Goal: Task Accomplishment & Management: Use online tool/utility

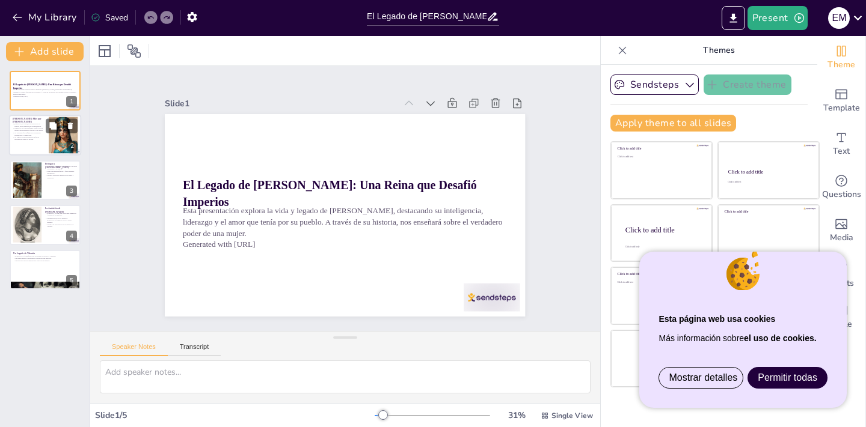
click at [52, 134] on div at bounding box center [63, 135] width 53 height 37
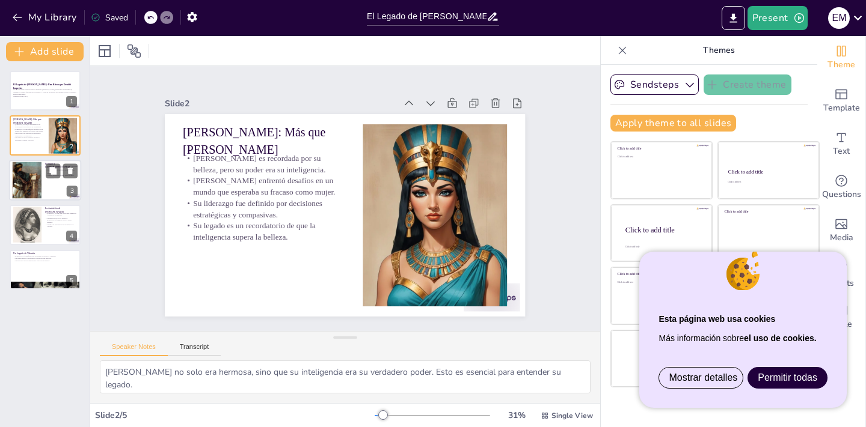
click at [53, 179] on div at bounding box center [45, 180] width 72 height 41
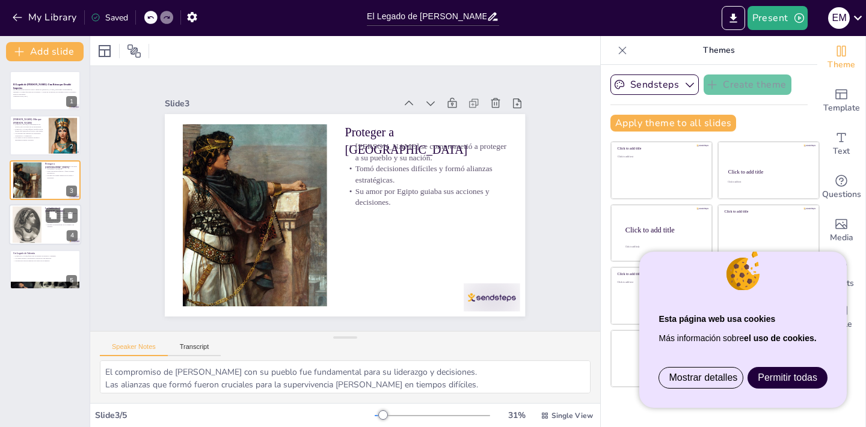
click at [54, 230] on div at bounding box center [45, 224] width 72 height 41
type textarea "Las críticas que enfrentó [PERSON_NAME] reflejan la resistencia que muchas muje…"
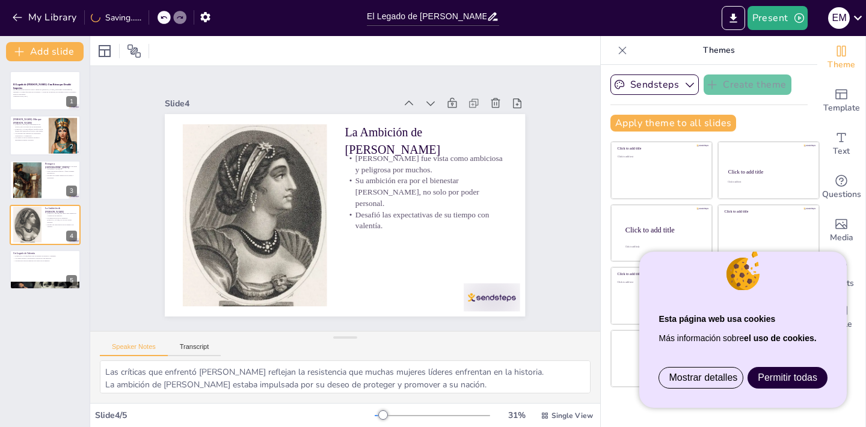
click at [777, 378] on span "Permitir todas" at bounding box center [787, 378] width 60 height 10
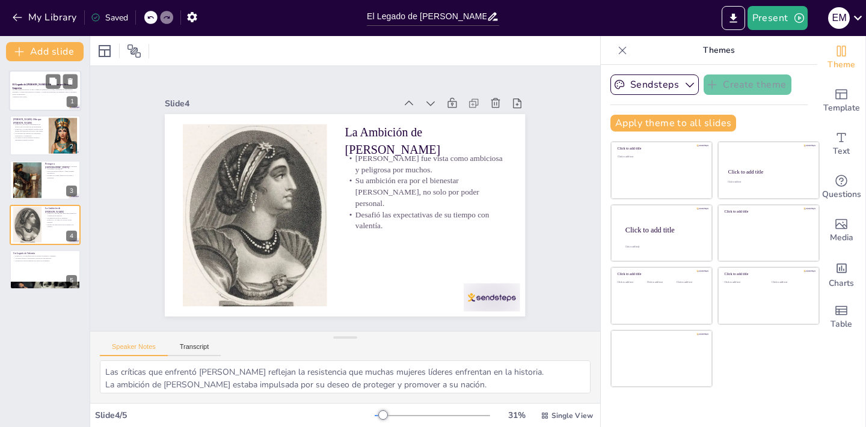
click at [39, 91] on p "Esta presentación explora la vida y legado de [PERSON_NAME], destacando su inte…" at bounding box center [45, 92] width 65 height 7
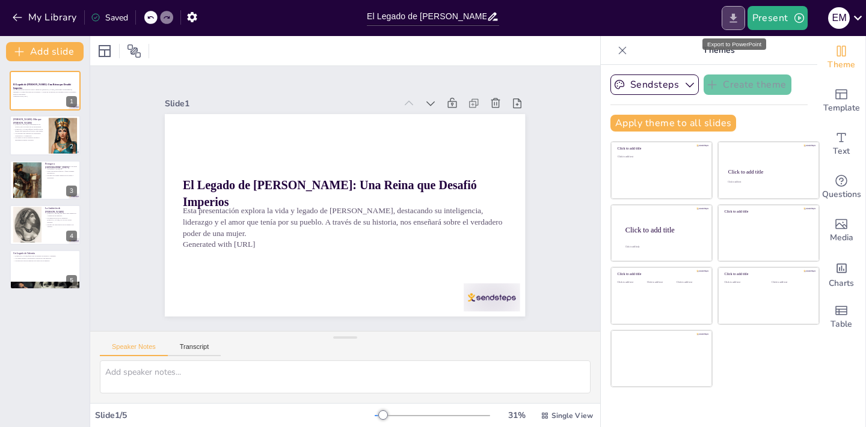
click at [739, 18] on icon "Export to PowerPoint" at bounding box center [733, 18] width 13 height 13
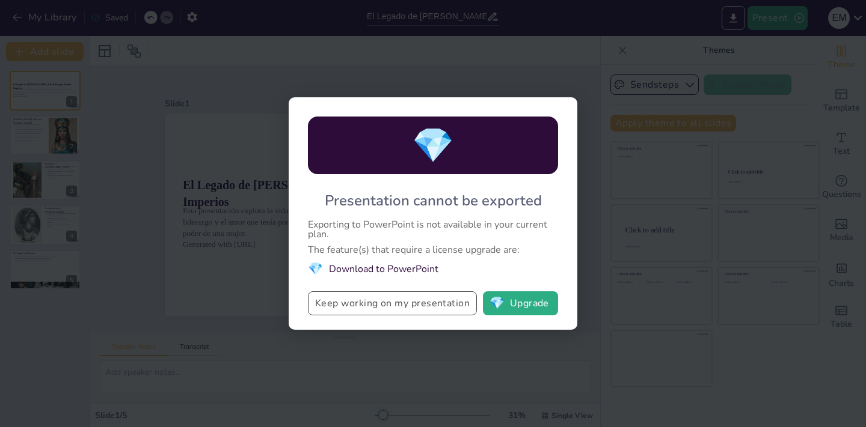
click at [403, 305] on button "Keep working on my presentation" at bounding box center [392, 304] width 169 height 24
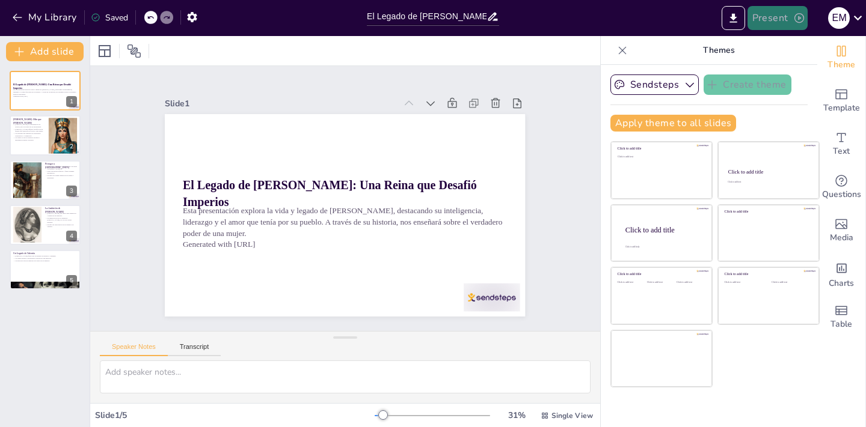
click at [781, 19] on button "Present" at bounding box center [777, 18] width 60 height 24
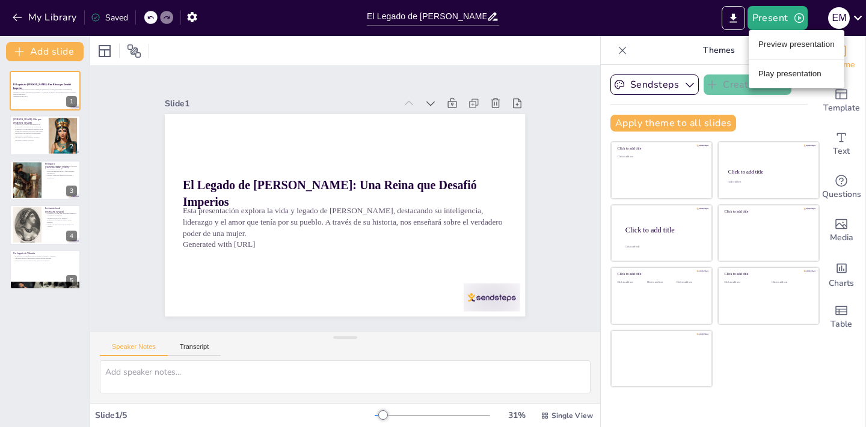
click at [787, 37] on li "Preview presentation" at bounding box center [796, 44] width 96 height 19
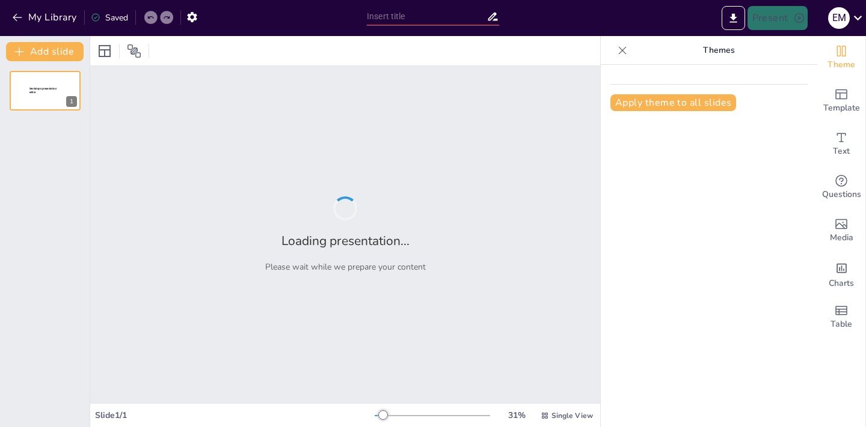
type input "El Legado de [PERSON_NAME]: Una Reina que Desafió Imperios"
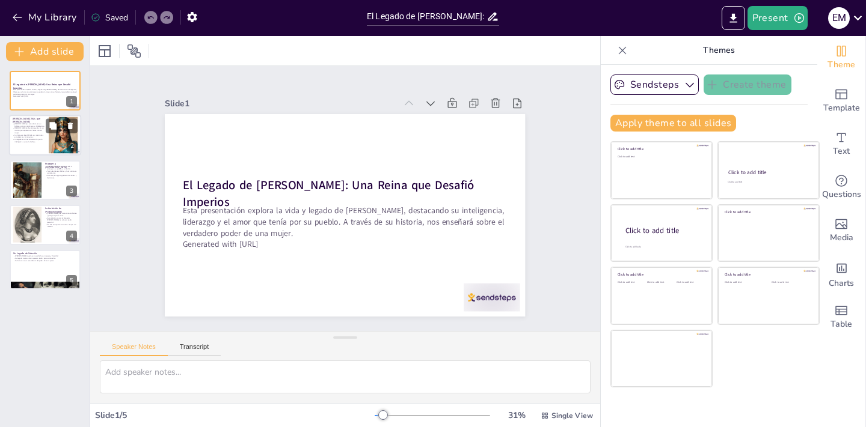
click at [31, 134] on p "Su liderazgo fue definido por decisiones estratégicas y compasivas." at bounding box center [29, 136] width 32 height 4
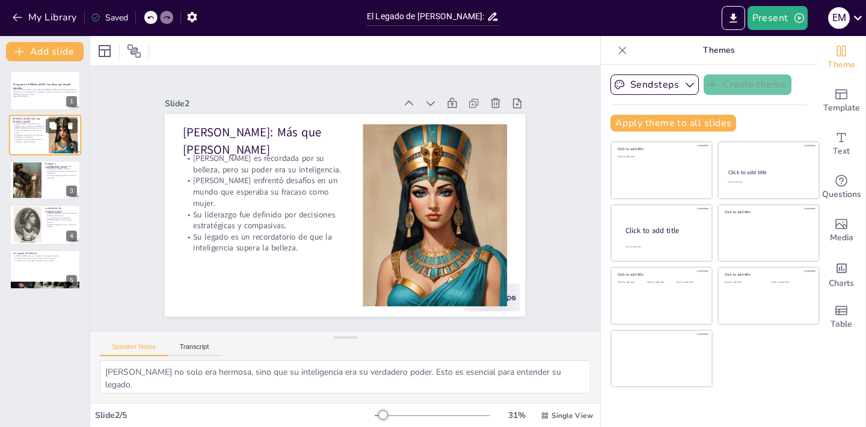
type textarea "[PERSON_NAME] no solo era hermosa, sino que su inteligencia era su verdadero po…"
click at [42, 96] on p "Generated with [URL]" at bounding box center [45, 97] width 65 height 2
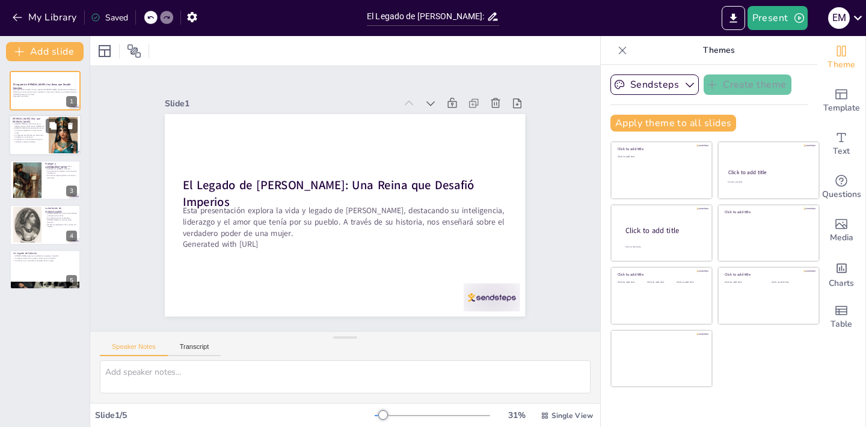
click at [34, 152] on div at bounding box center [45, 135] width 72 height 41
type textarea "[PERSON_NAME] no solo era hermosa, sino que su inteligencia era su verdadero po…"
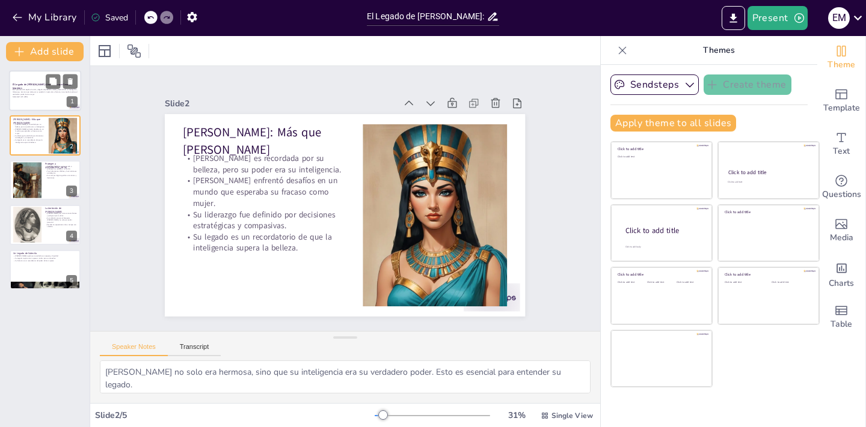
click at [34, 99] on div "Esta presentación explora la vida y legado de [PERSON_NAME], destacando su inte…" at bounding box center [45, 94] width 65 height 10
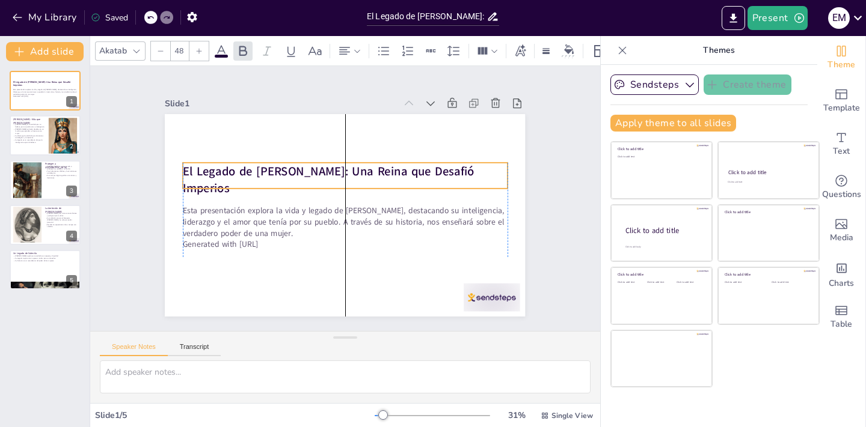
drag, startPoint x: 487, startPoint y: 185, endPoint x: 486, endPoint y: 171, distance: 13.9
click at [462, 171] on strong "El Legado de [PERSON_NAME]: Una Reina que Desafió Imperios" at bounding box center [321, 185] width 282 height 121
click at [450, 175] on strong "El Legado de [PERSON_NAME]: Una Reina que Desafió Imperios" at bounding box center [351, 169] width 198 height 245
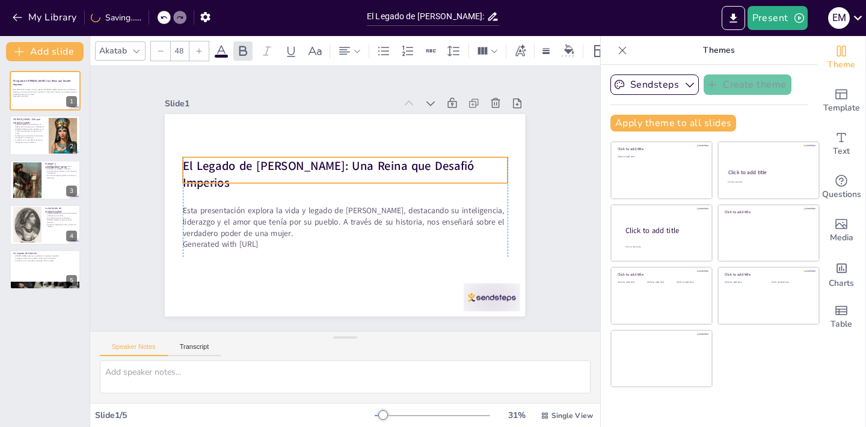
click at [448, 166] on p "El Legado de [PERSON_NAME]: Una Reina que Desafió Imperios" at bounding box center [367, 189] width 163 height 310
click at [315, 168] on strong "El Legado de [PERSON_NAME]: Una Reina que Desafió Imperios" at bounding box center [381, 192] width 133 height 279
click at [279, 168] on strong "El Legado de [PERSON_NAME]: Una Reina que Desafió Imperios" at bounding box center [309, 206] width 106 height 287
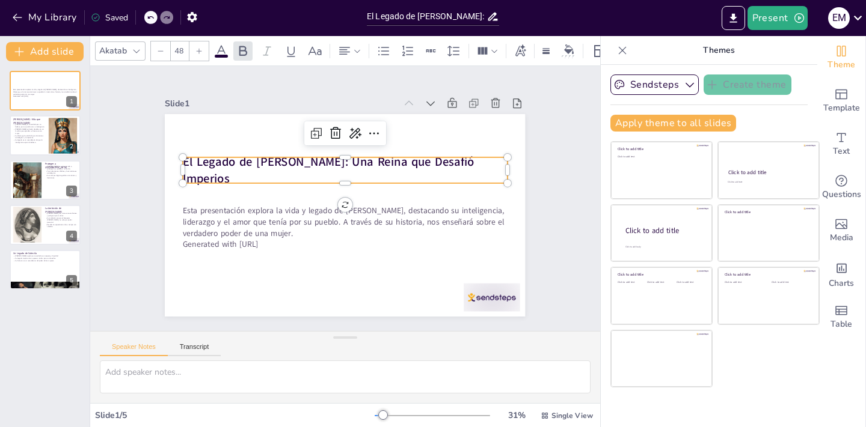
click at [323, 164] on strong "El Legado de [PERSON_NAME]: Una Reina que Desafió Imperios" at bounding box center [369, 175] width 93 height 289
click at [39, 160] on div "Proteger a Egipto [PERSON_NAME] se comprometió a proteger a su pueblo y su naci…" at bounding box center [45, 180] width 72 height 41
type textarea "El compromiso de [PERSON_NAME] con su pueblo fue fundamental para su liderazgo …"
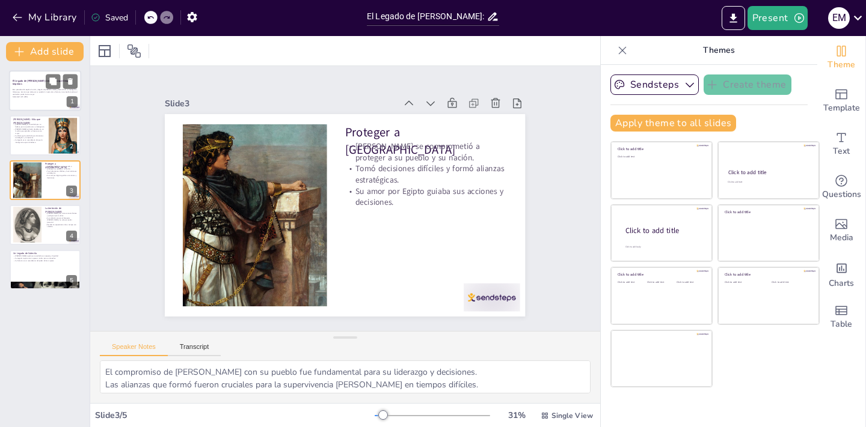
click at [30, 101] on div at bounding box center [45, 90] width 72 height 41
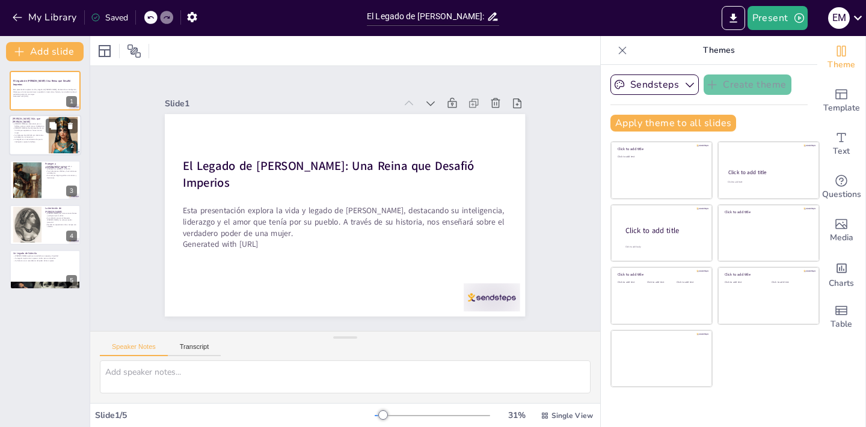
click at [35, 134] on p "Su liderazgo fue definido por decisiones estratégicas y compasivas." at bounding box center [29, 136] width 32 height 4
type textarea "[PERSON_NAME] no solo era hermosa, sino que su inteligencia era su verdadero po…"
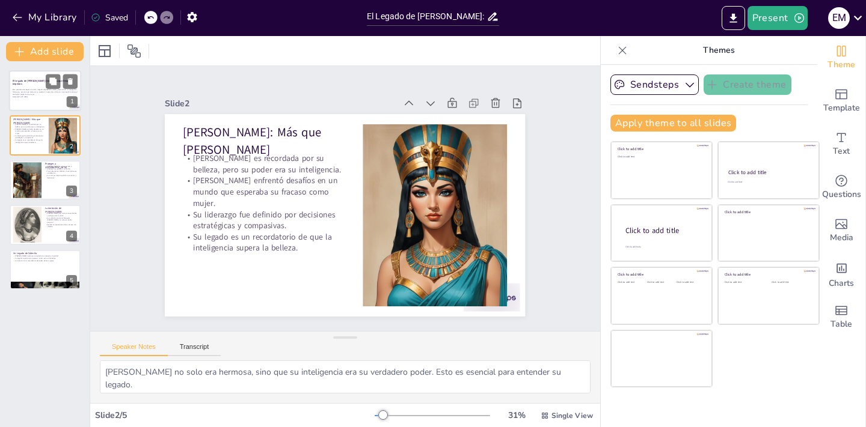
click at [43, 93] on p "Esta presentación explora la vida y legado de [PERSON_NAME], destacando su inte…" at bounding box center [45, 92] width 65 height 7
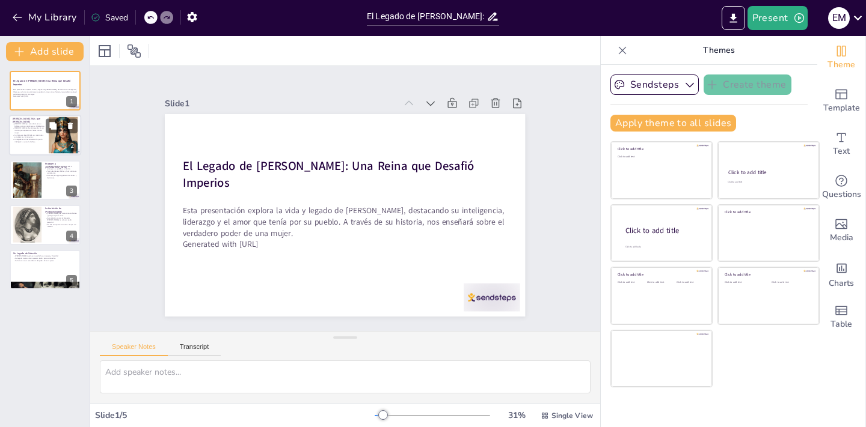
click at [36, 146] on div at bounding box center [45, 135] width 72 height 41
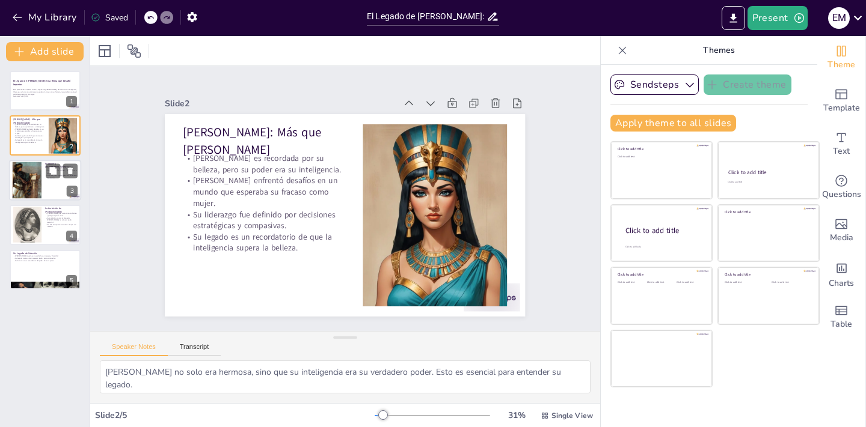
click at [59, 191] on div at bounding box center [45, 180] width 72 height 41
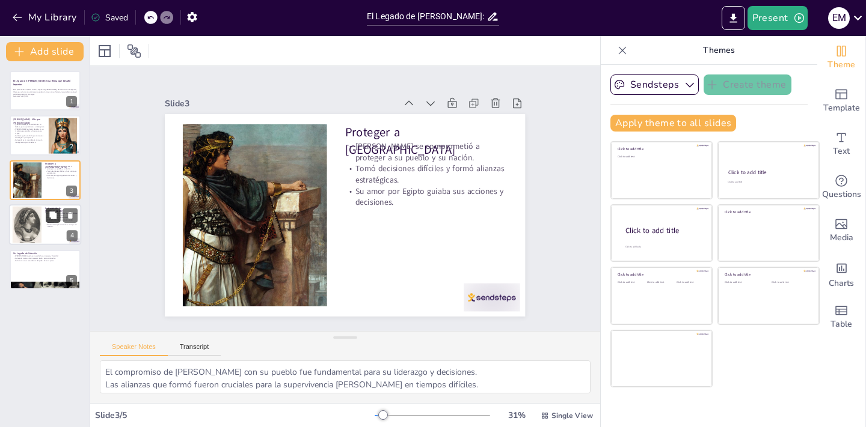
click at [48, 219] on button at bounding box center [53, 216] width 14 height 14
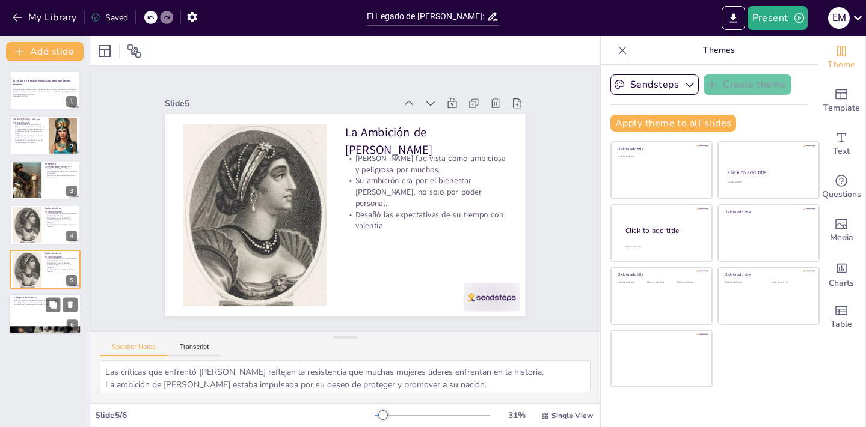
click at [34, 316] on div at bounding box center [45, 314] width 72 height 41
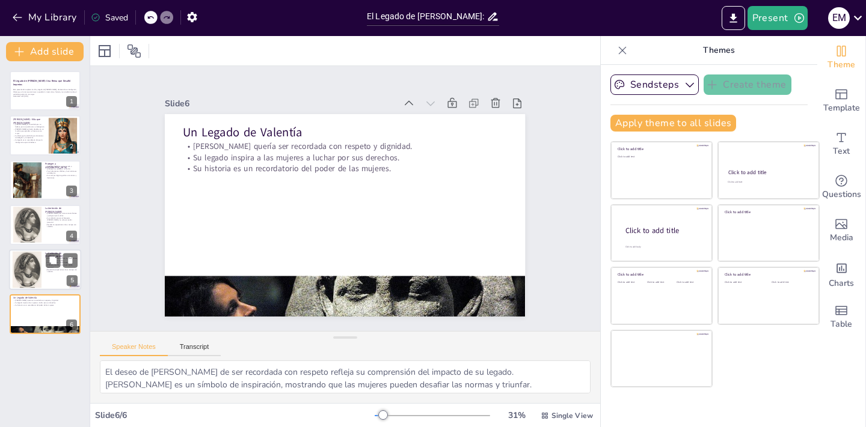
click at [45, 261] on p "[PERSON_NAME] fue vista como ambiciosa y peligrosa por muchos." at bounding box center [61, 259] width 32 height 4
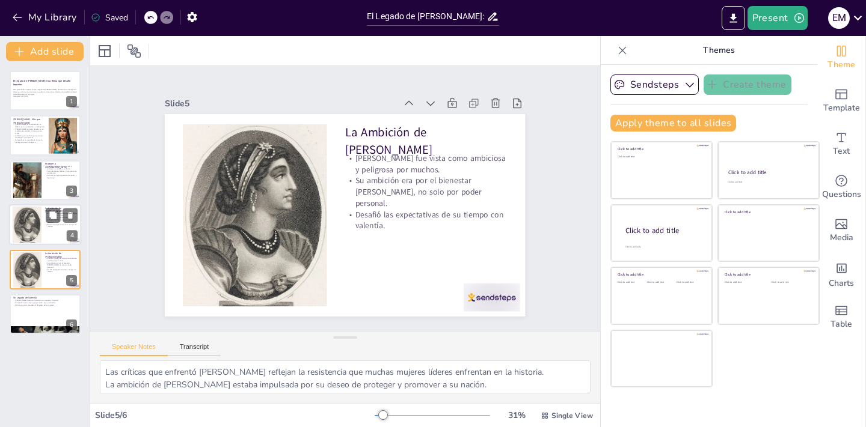
click at [41, 218] on div at bounding box center [45, 224] width 72 height 41
click at [37, 186] on div at bounding box center [27, 180] width 65 height 37
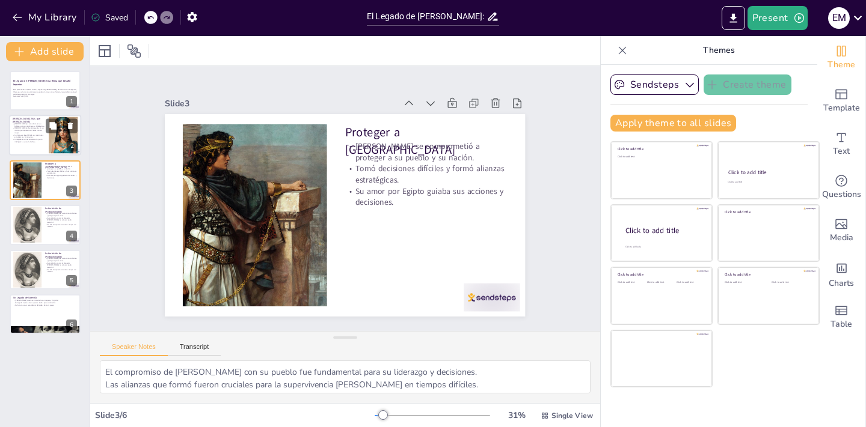
click at [33, 139] on p "Su legado es un recordatorio de que la inteligencia supera la belleza." at bounding box center [29, 141] width 32 height 4
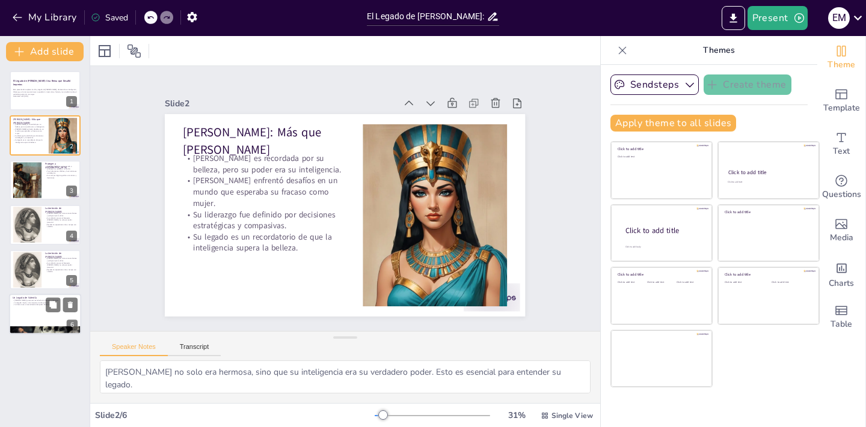
click at [43, 318] on div at bounding box center [45, 314] width 72 height 41
type textarea "El deseo de [PERSON_NAME] de ser recordada con respeto refleja su comprensión d…"
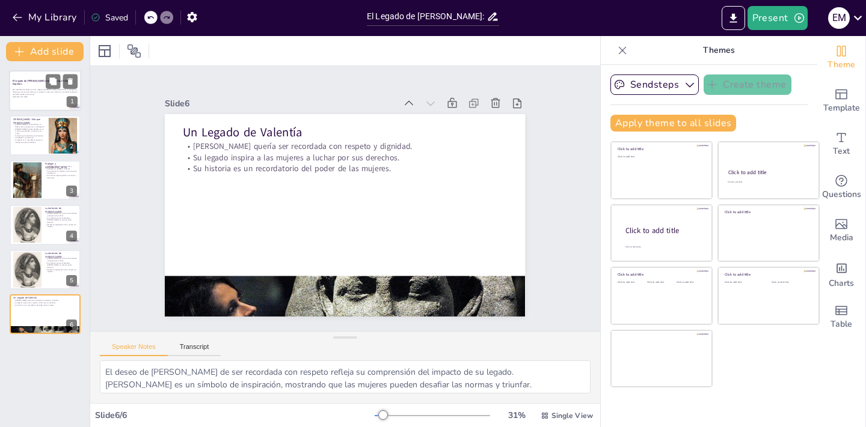
click at [40, 105] on div at bounding box center [45, 90] width 72 height 41
